Goal: Check status: Check status

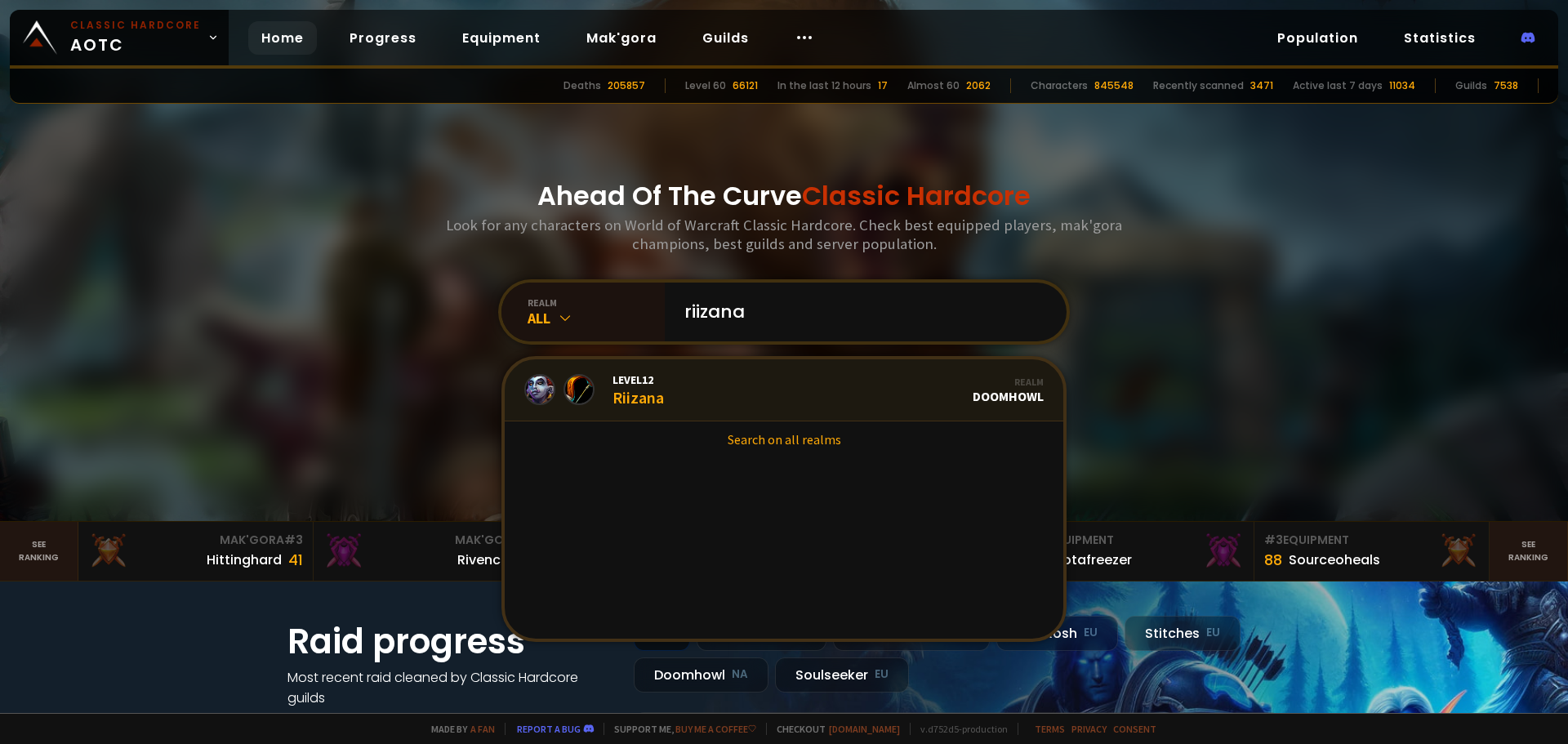
type input "riizana"
click at [659, 379] on link "Level 12 Riizana Realm Doomhowl" at bounding box center [783, 391] width 558 height 62
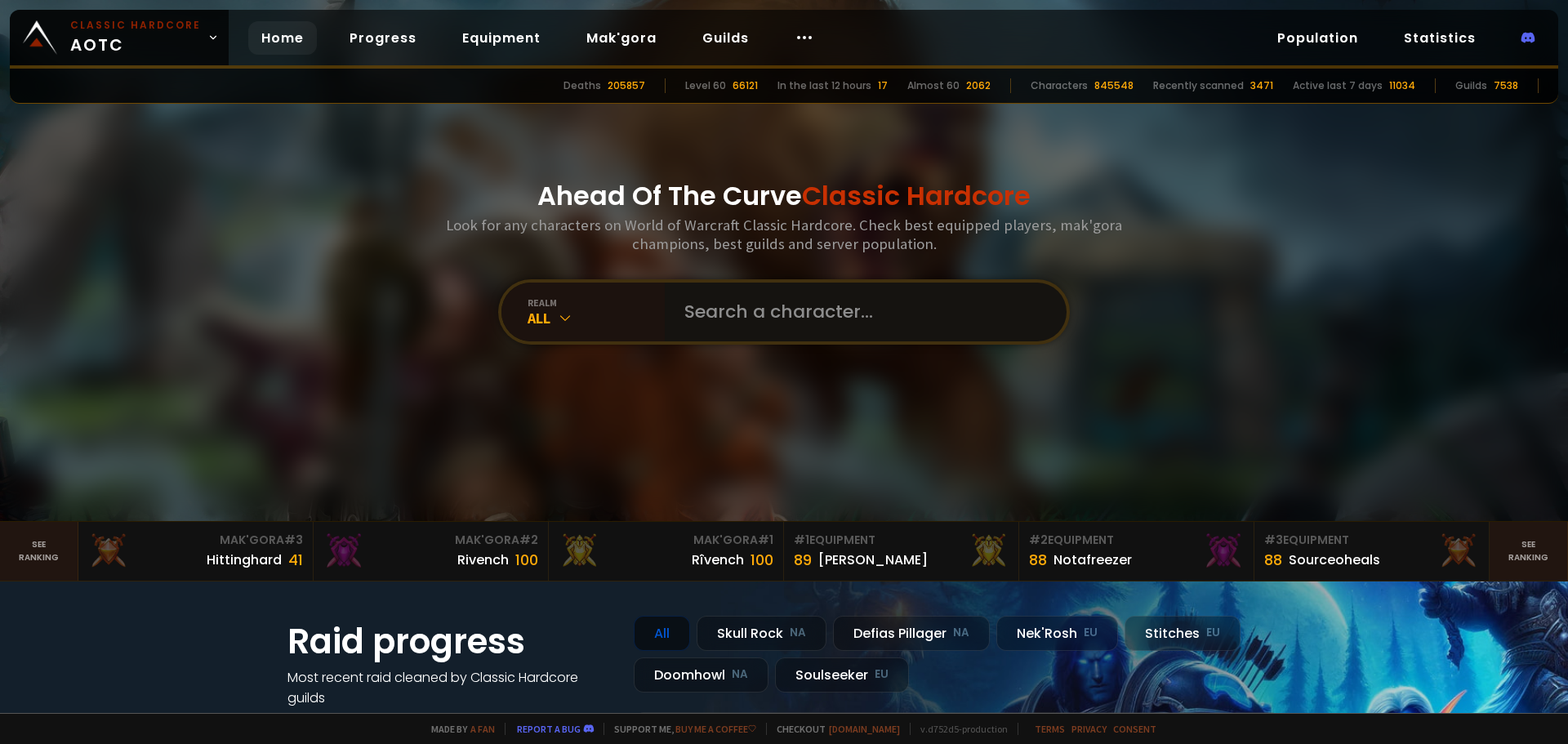
click at [745, 325] on input "text" at bounding box center [861, 312] width 372 height 59
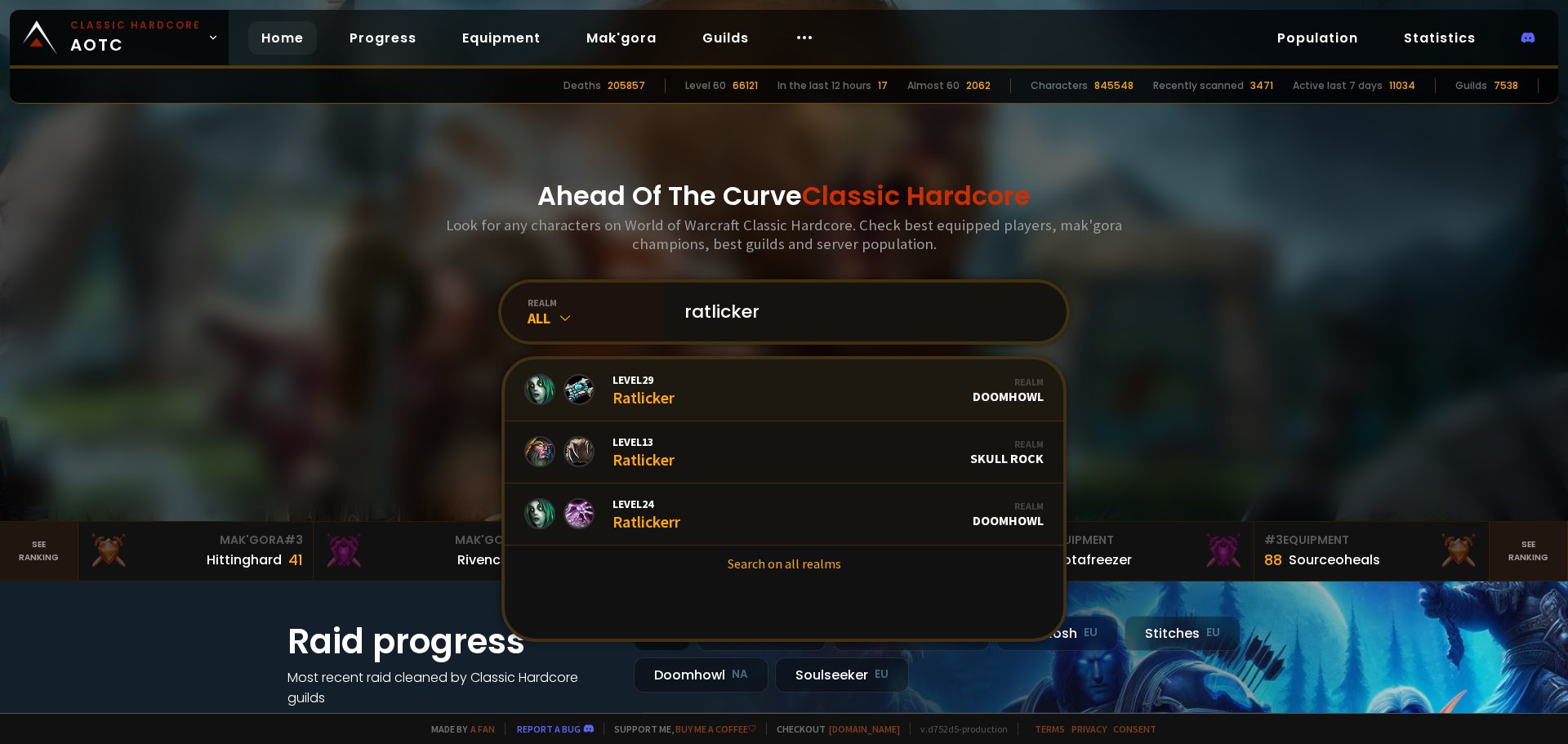
type input "ratlicker"
click at [714, 388] on link "Level 29 Ratlicker Realm Doomhowl" at bounding box center [783, 391] width 558 height 62
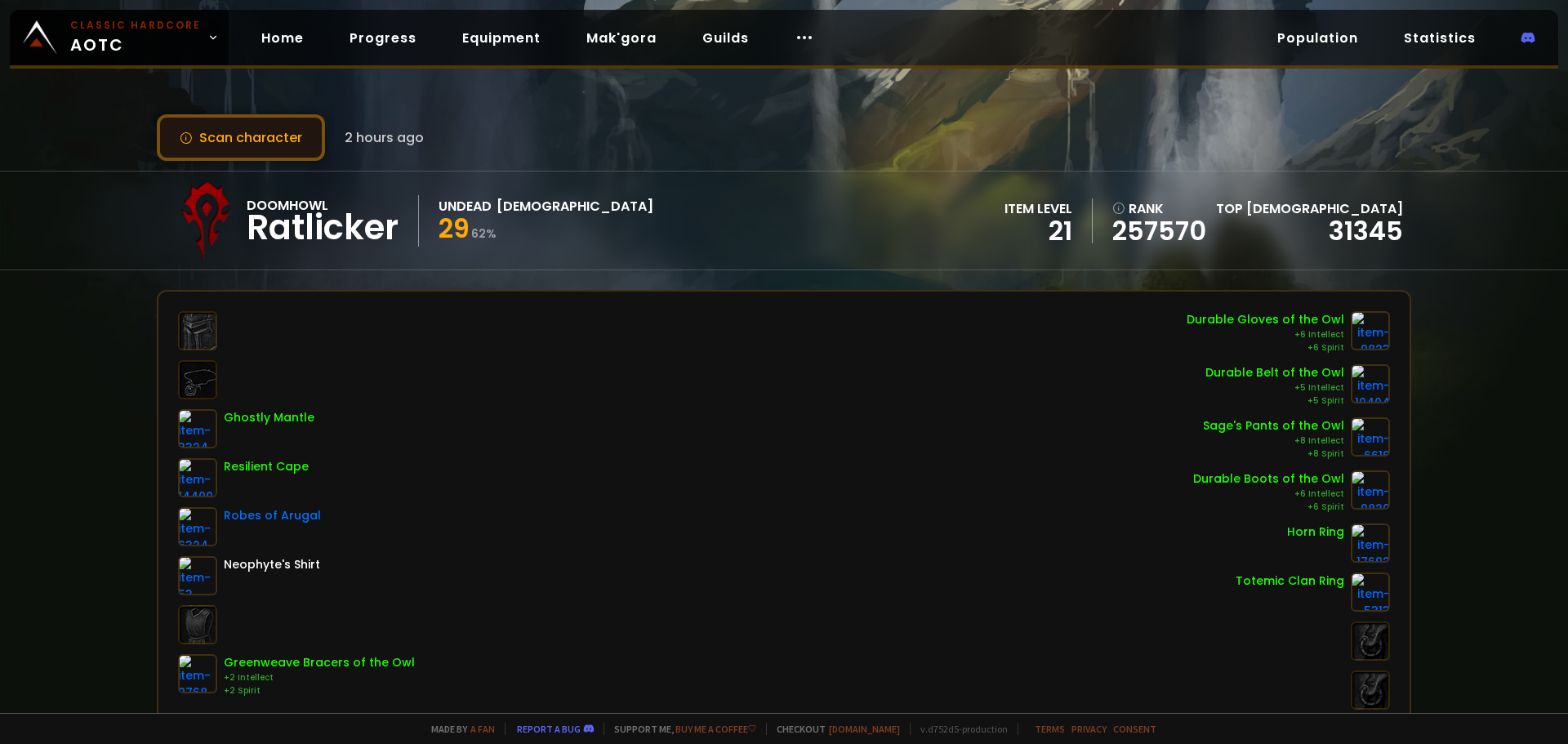
click at [261, 149] on button "Scan character" at bounding box center [240, 138] width 168 height 47
